Goal: Task Accomplishment & Management: Manage account settings

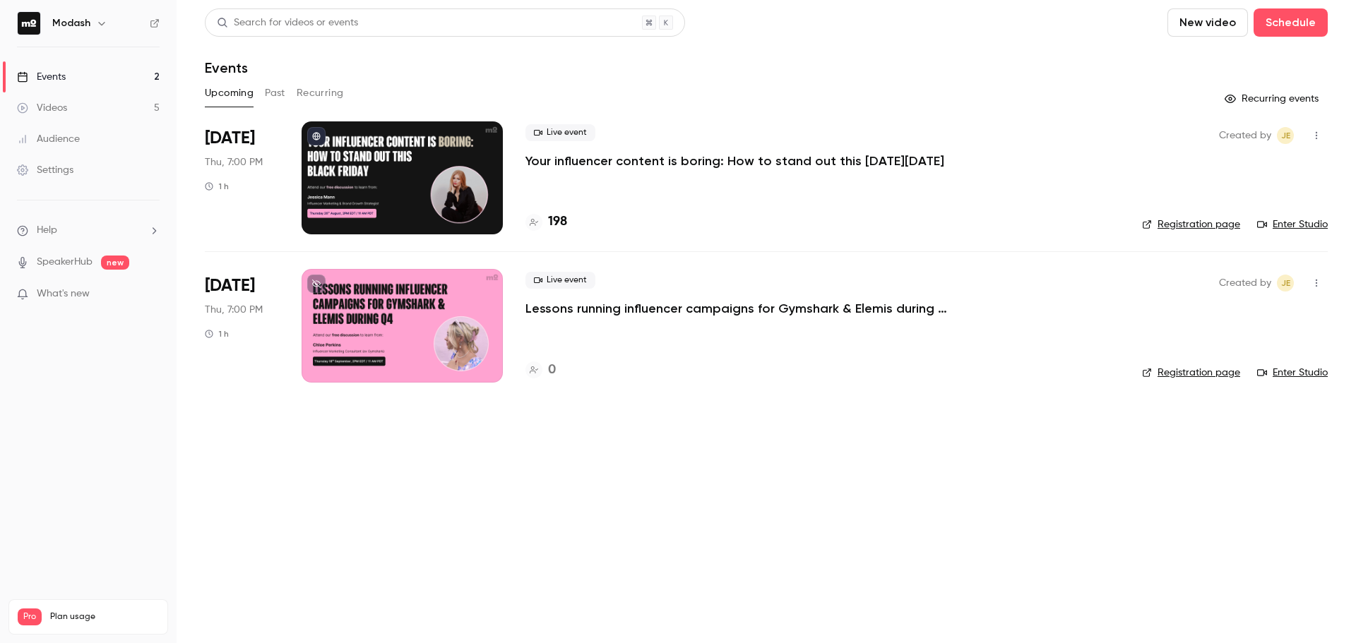
click at [792, 148] on div "Live event Your influencer content is boring: How to stand out this [DATE][DATE]" at bounding box center [822, 146] width 594 height 45
click at [790, 162] on p "Your influencer content is boring: How to stand out this [DATE][DATE]" at bounding box center [734, 161] width 419 height 17
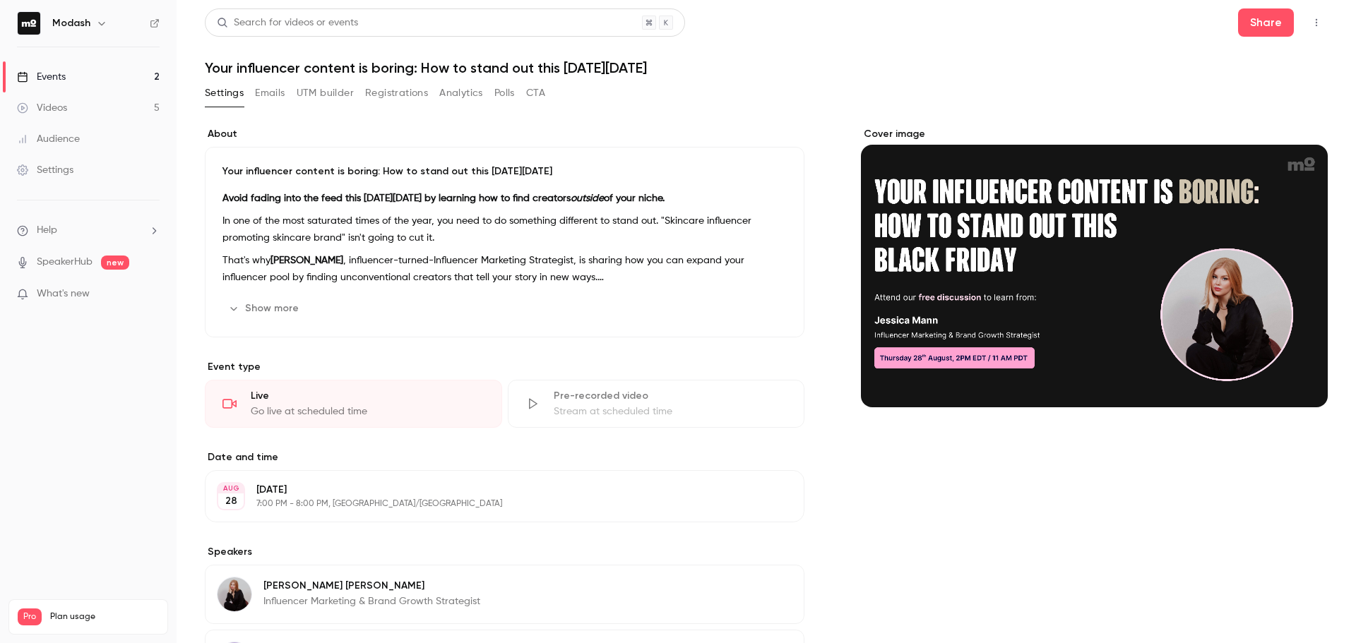
click at [455, 99] on button "Analytics" at bounding box center [461, 93] width 44 height 23
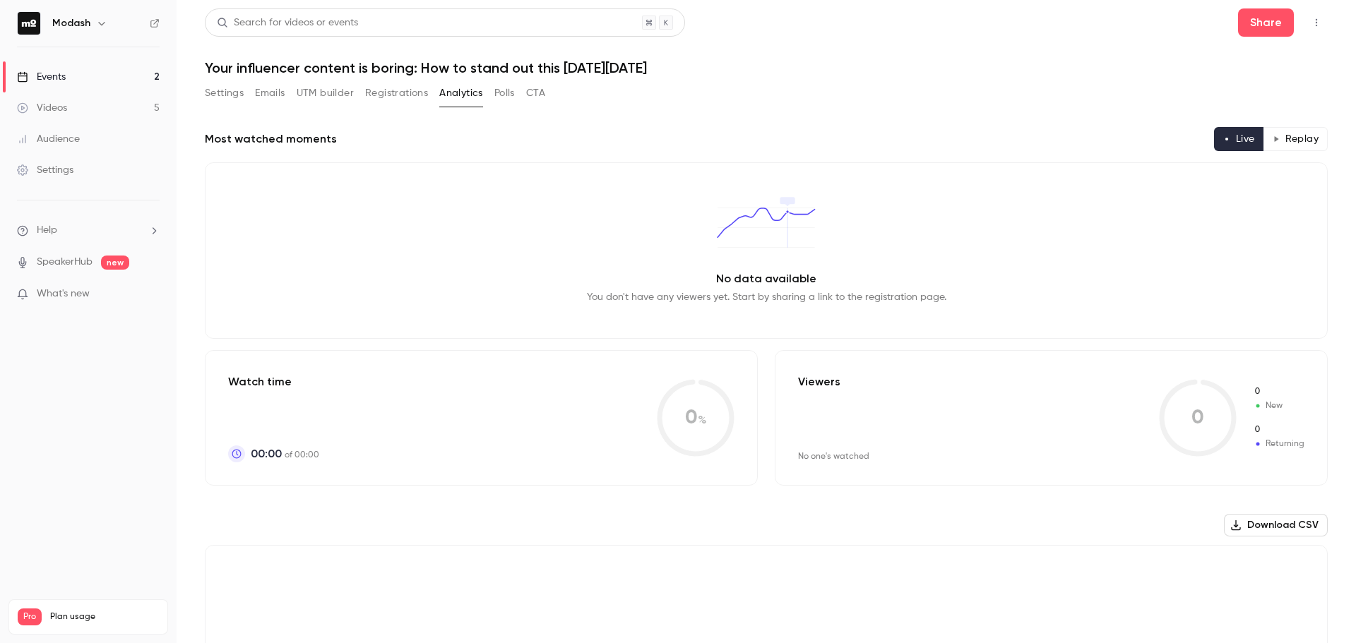
click at [374, 93] on button "Registrations" at bounding box center [396, 93] width 63 height 23
